Goal: Task Accomplishment & Management: Manage account settings

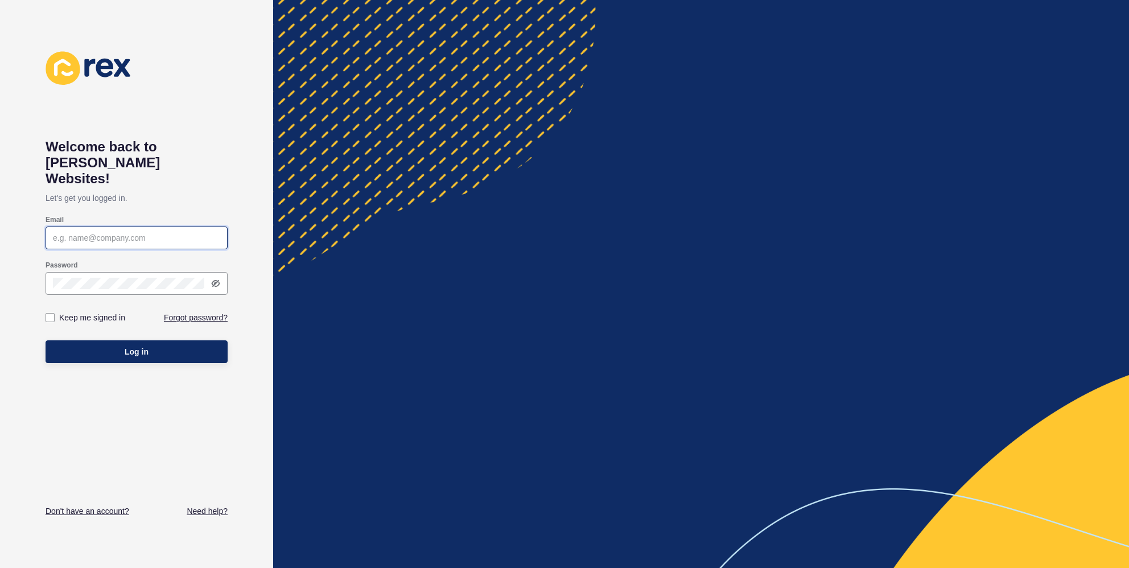
click at [101, 232] on input "Email" at bounding box center [136, 237] width 167 height 11
click at [0, 567] on com-1password-button at bounding box center [0, 568] width 0 height 0
type input "lisa@nandco.au"
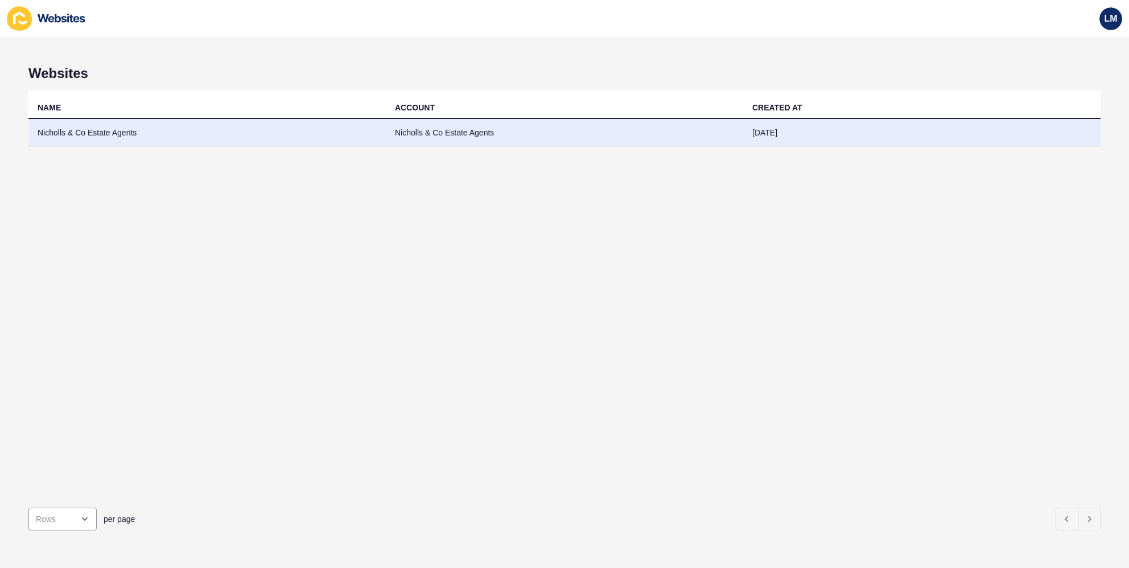
click at [135, 137] on td "Nicholls & Co Estate Agents" at bounding box center [206, 133] width 357 height 28
